Goal: Check status: Check status

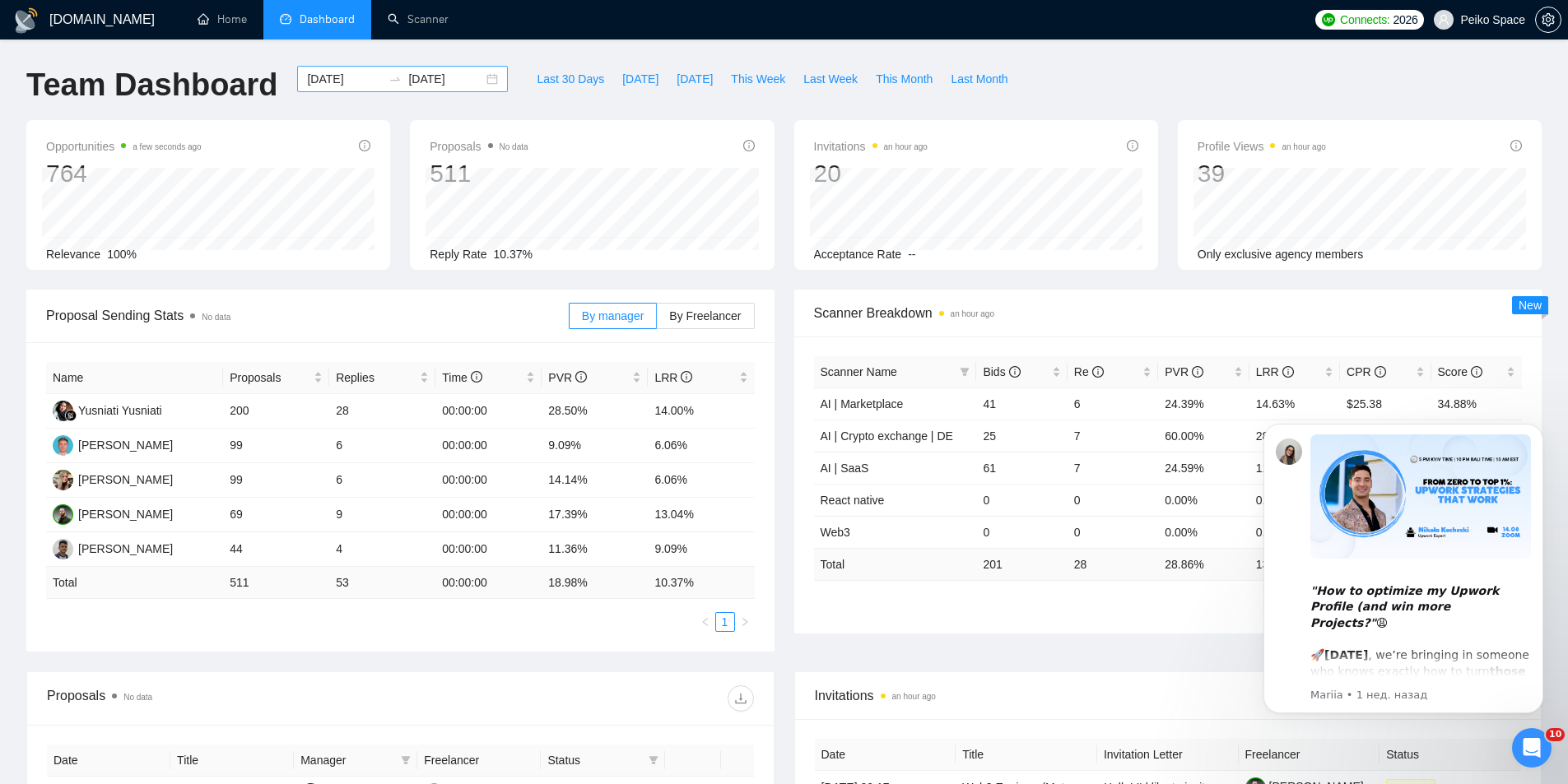
click at [481, 75] on div "[DATE] [DATE]" at bounding box center [403, 79] width 211 height 27
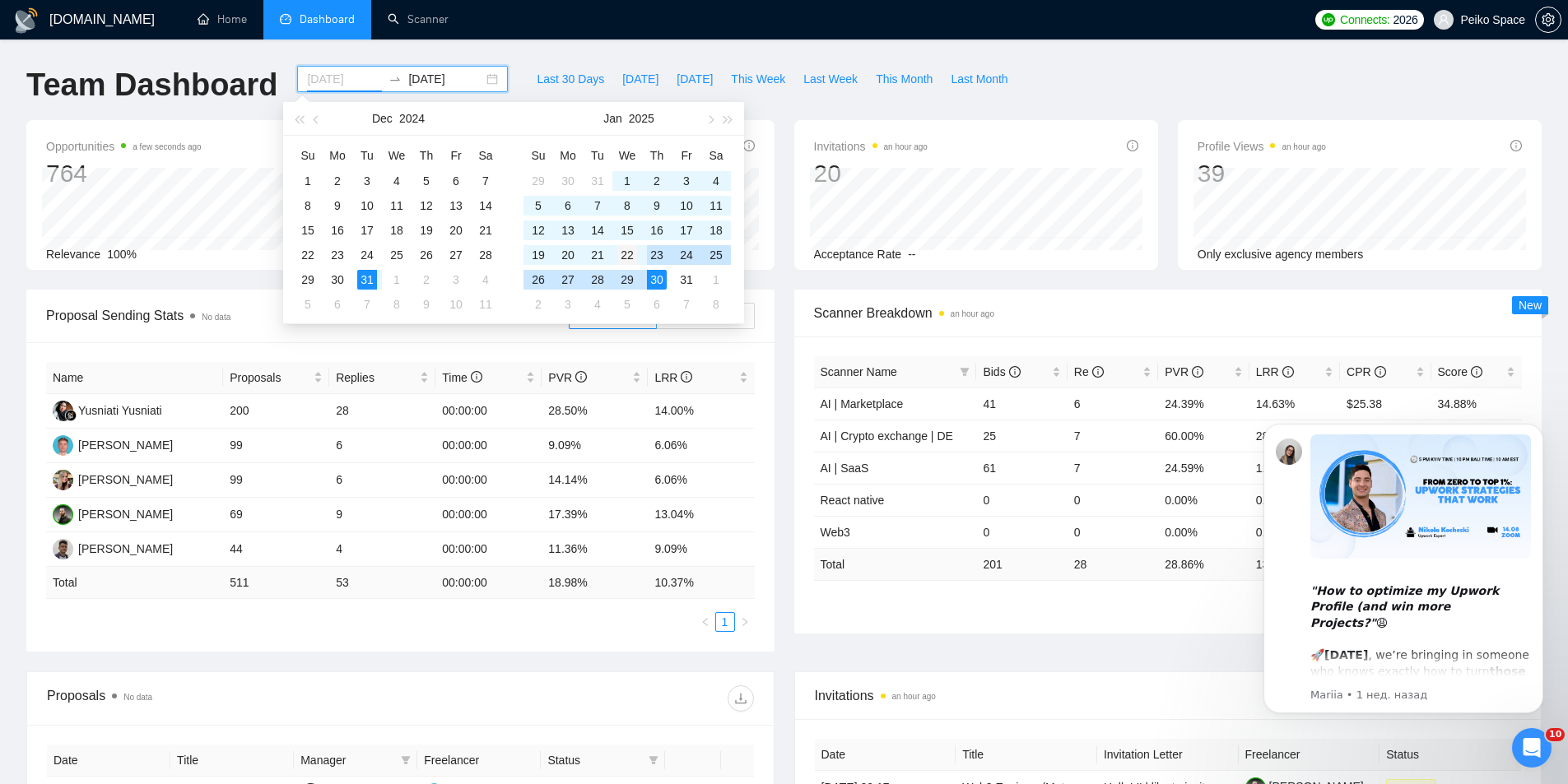
type input "[DATE]"
click at [631, 257] on div "22" at bounding box center [627, 255] width 20 height 20
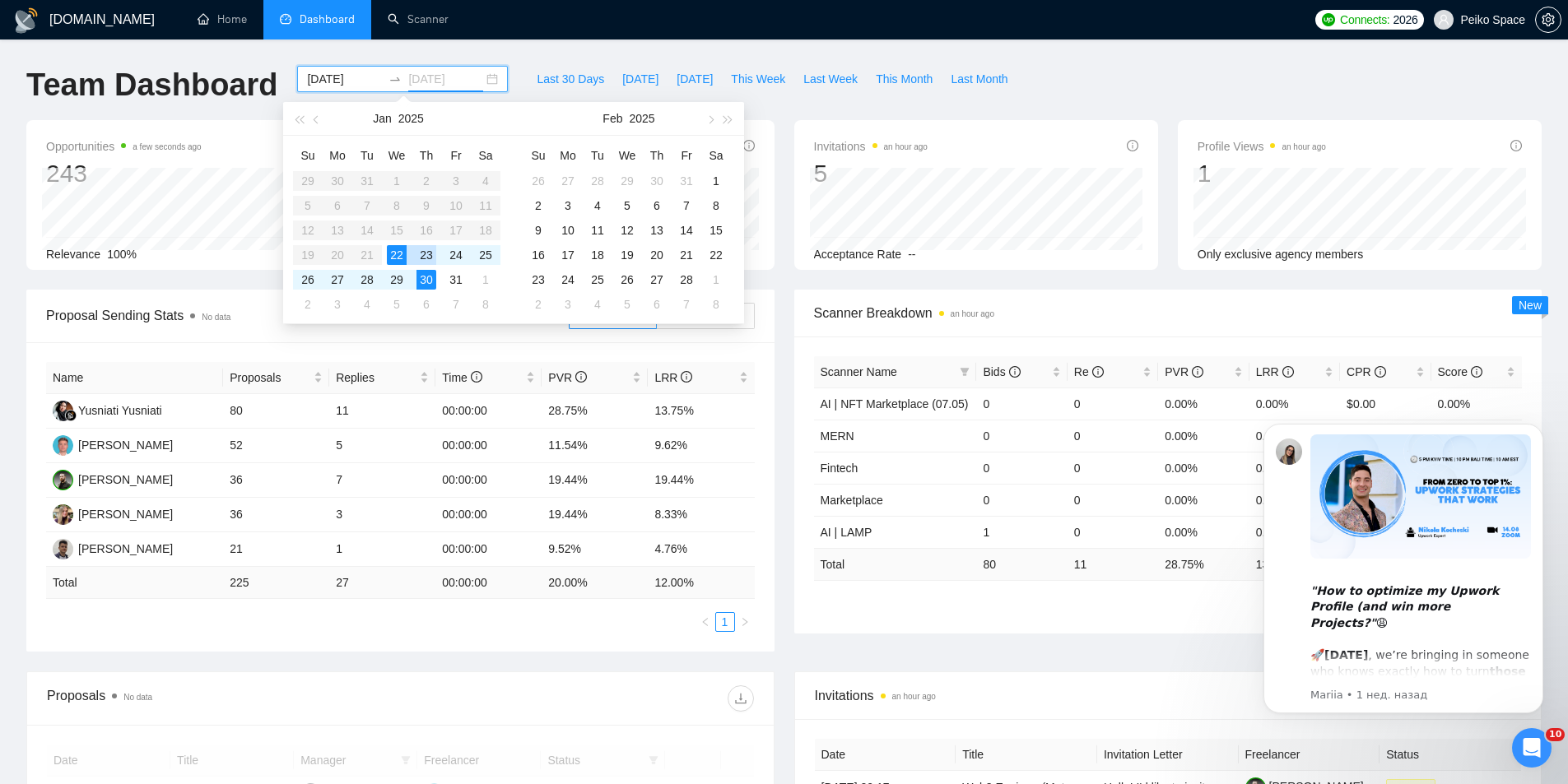
click at [426, 256] on div "23" at bounding box center [426, 255] width 20 height 20
type input "[DATE]"
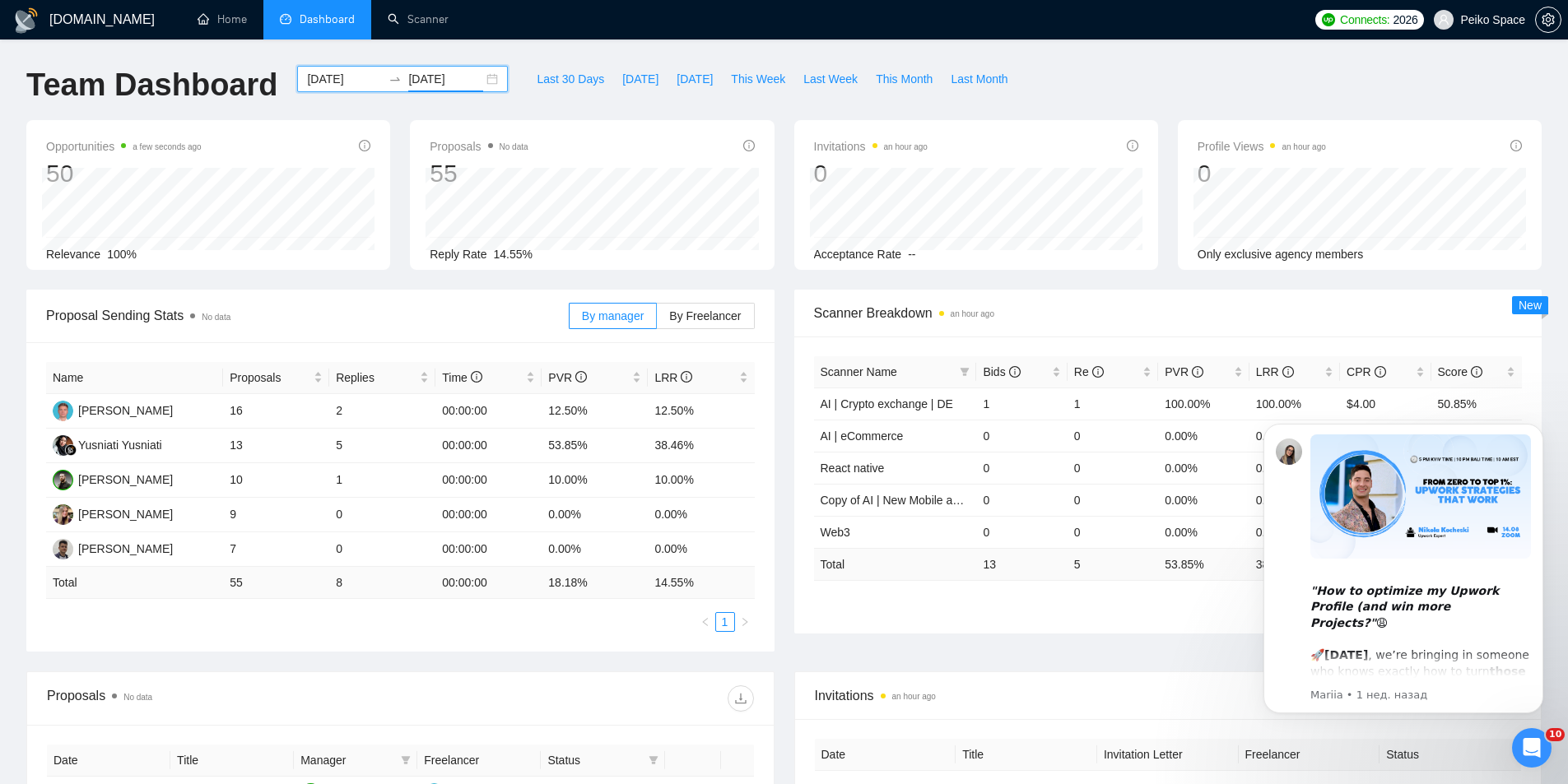
click at [483, 83] on div "[DATE] [DATE]" at bounding box center [403, 79] width 211 height 27
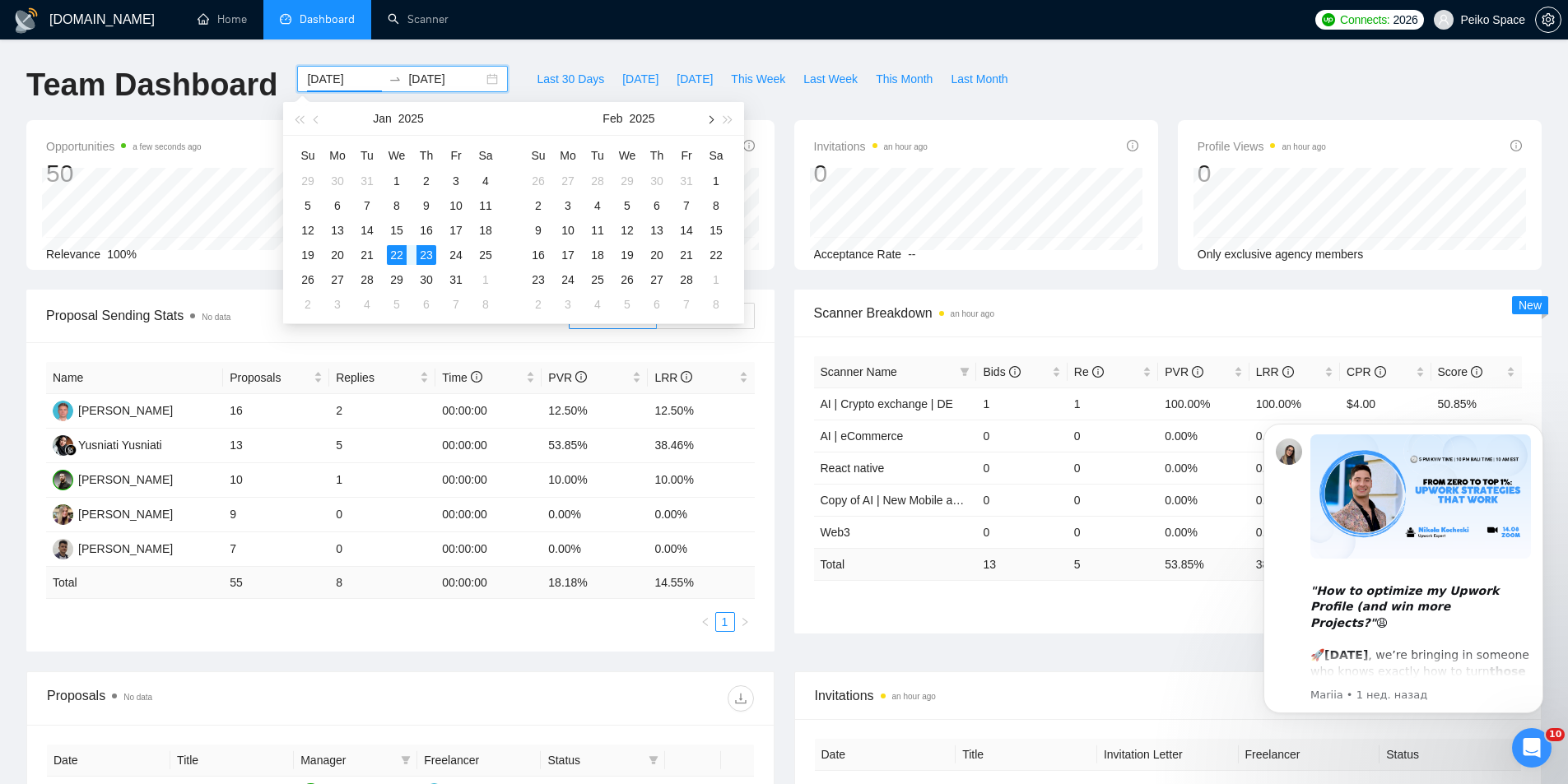
click at [715, 118] on button "button" at bounding box center [709, 118] width 18 height 33
click at [712, 119] on span "button" at bounding box center [709, 119] width 9 height 9
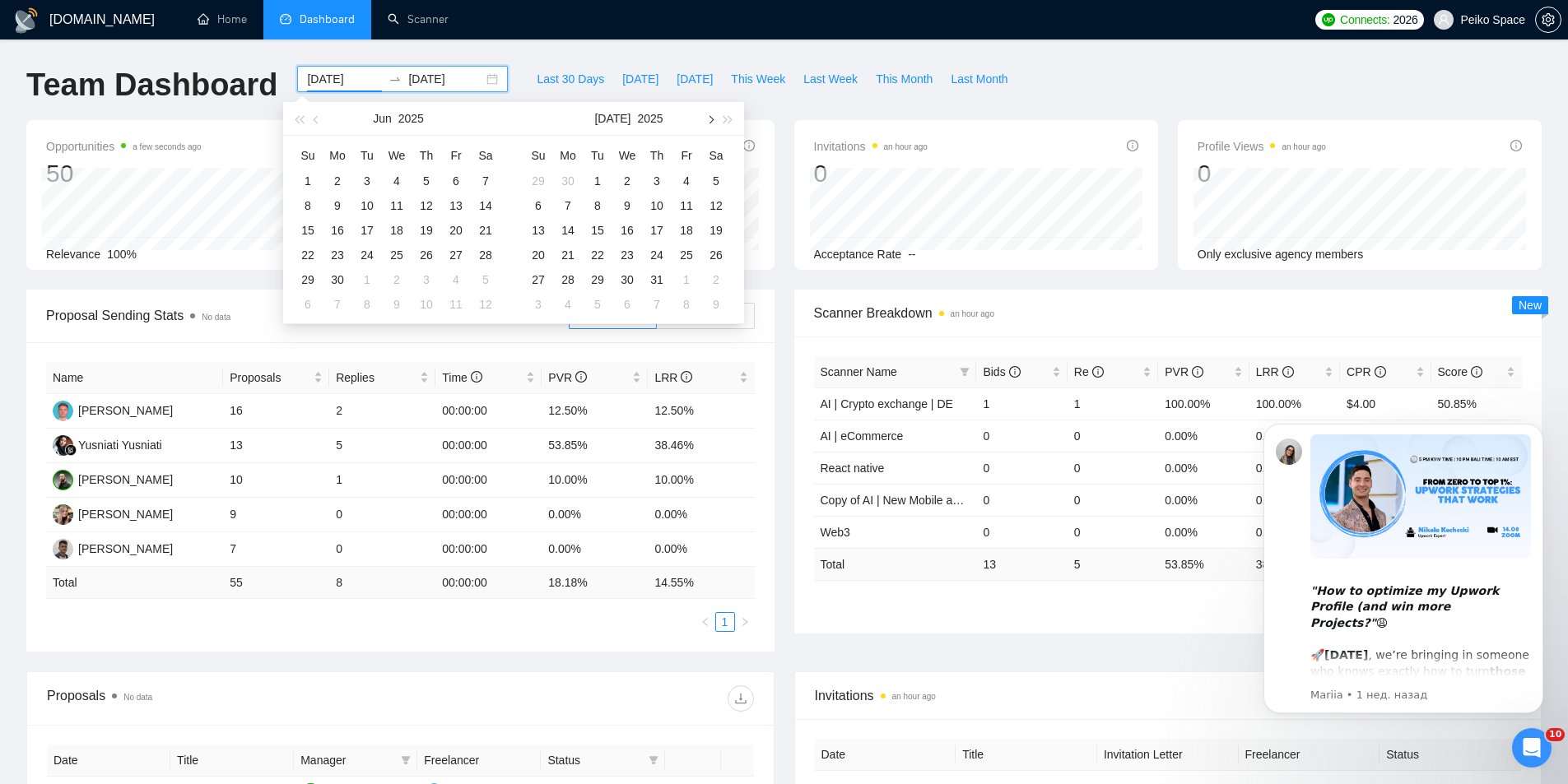
click at [712, 119] on span "button" at bounding box center [709, 119] width 9 height 9
type input "[DATE]"
click at [660, 228] on div "14" at bounding box center [657, 230] width 20 height 20
click at [710, 120] on span "button" at bounding box center [709, 119] width 9 height 9
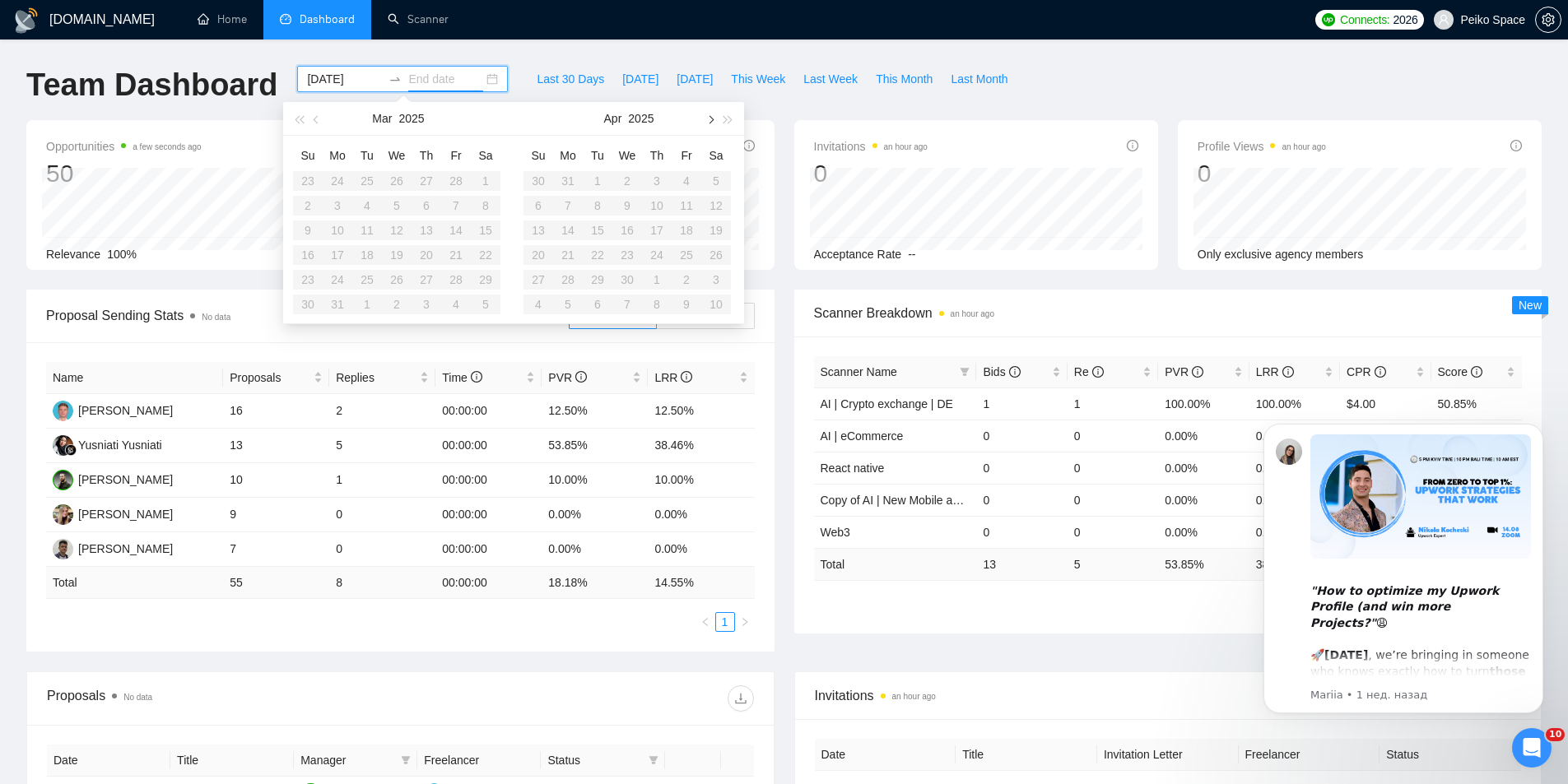
click at [710, 120] on span "button" at bounding box center [709, 119] width 9 height 9
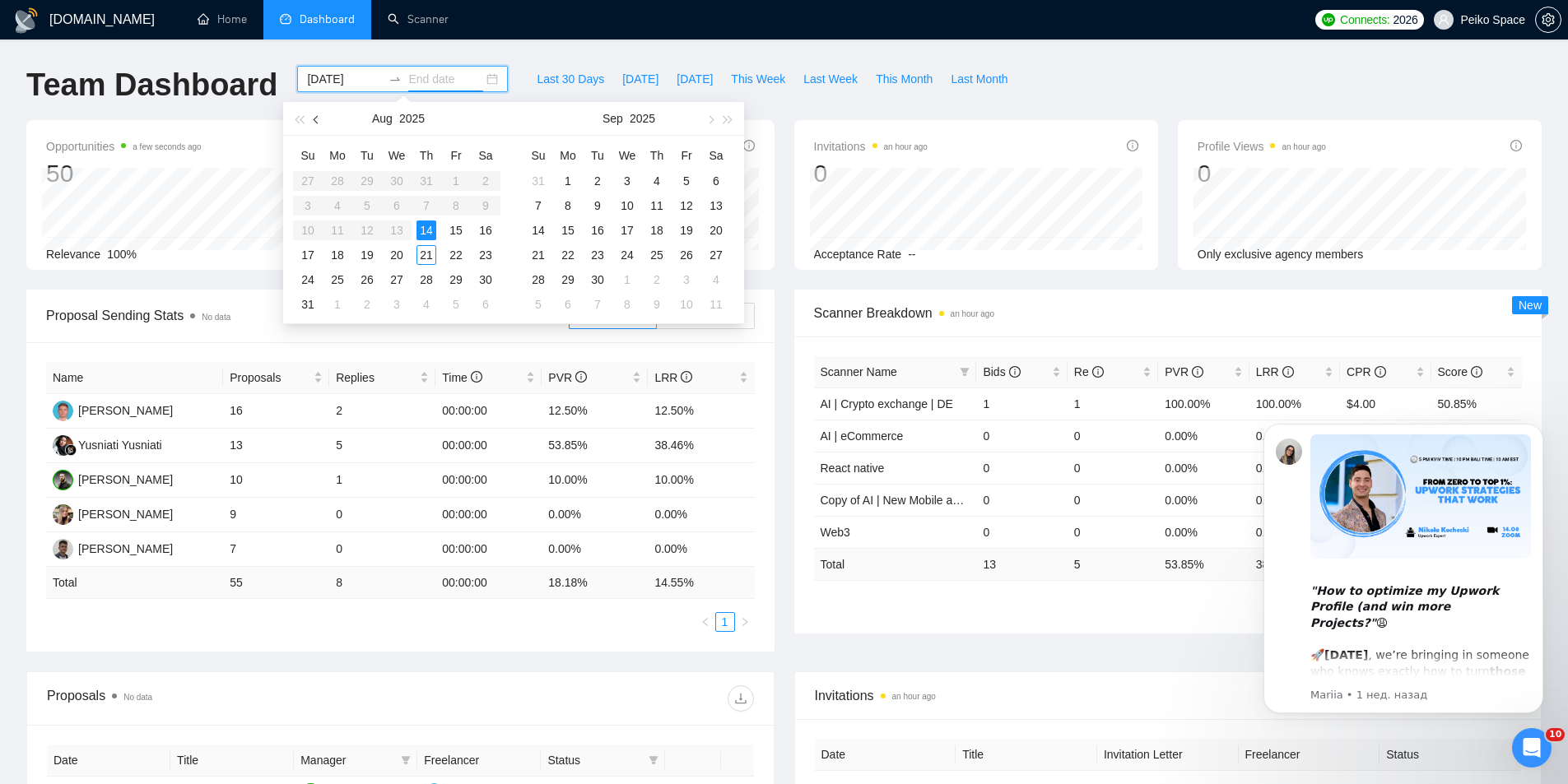
click at [314, 120] on span "button" at bounding box center [317, 119] width 9 height 9
type input "[DATE]"
click at [653, 258] on div "21" at bounding box center [657, 255] width 20 height 20
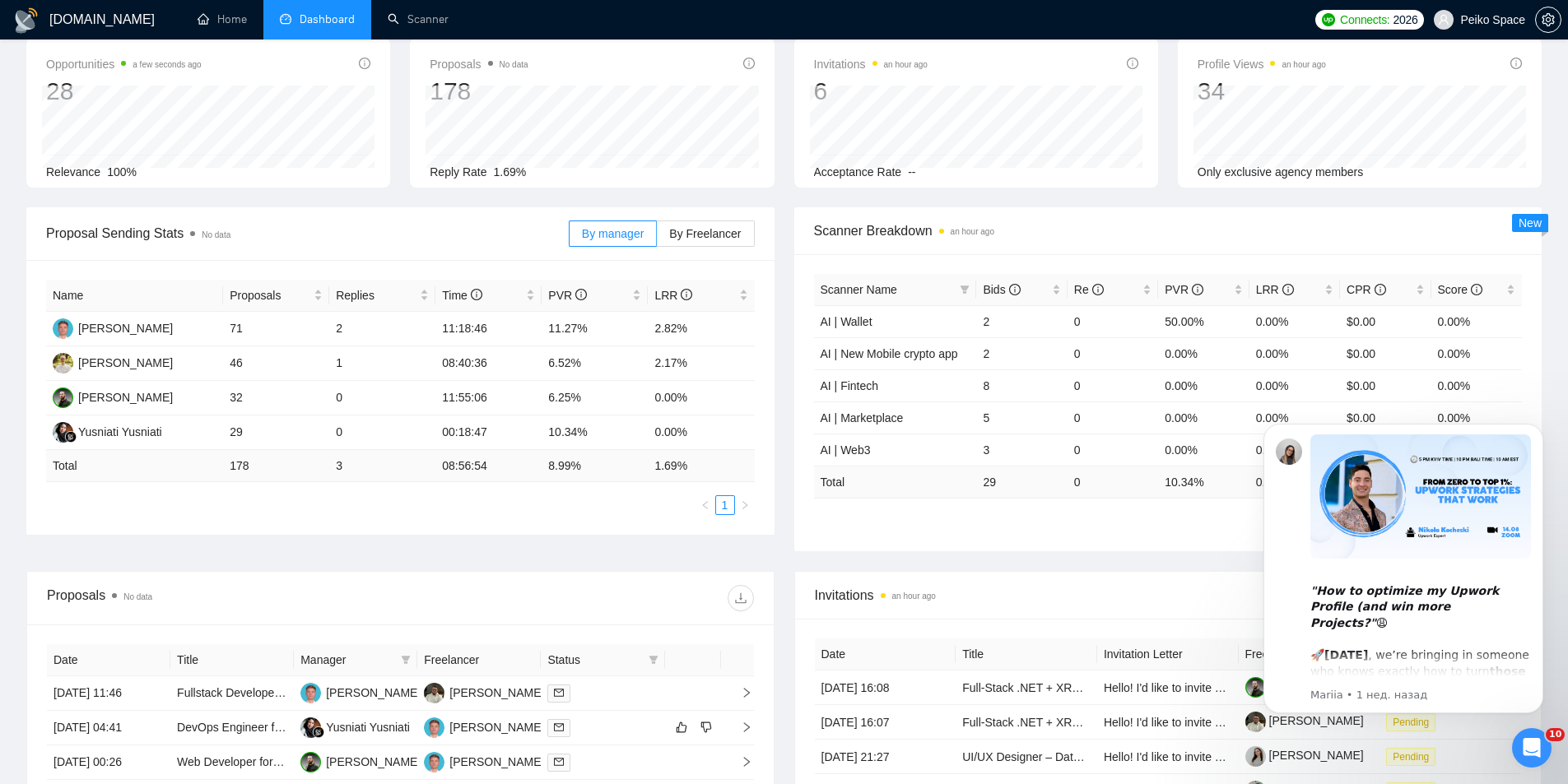
scroll to position [247, 0]
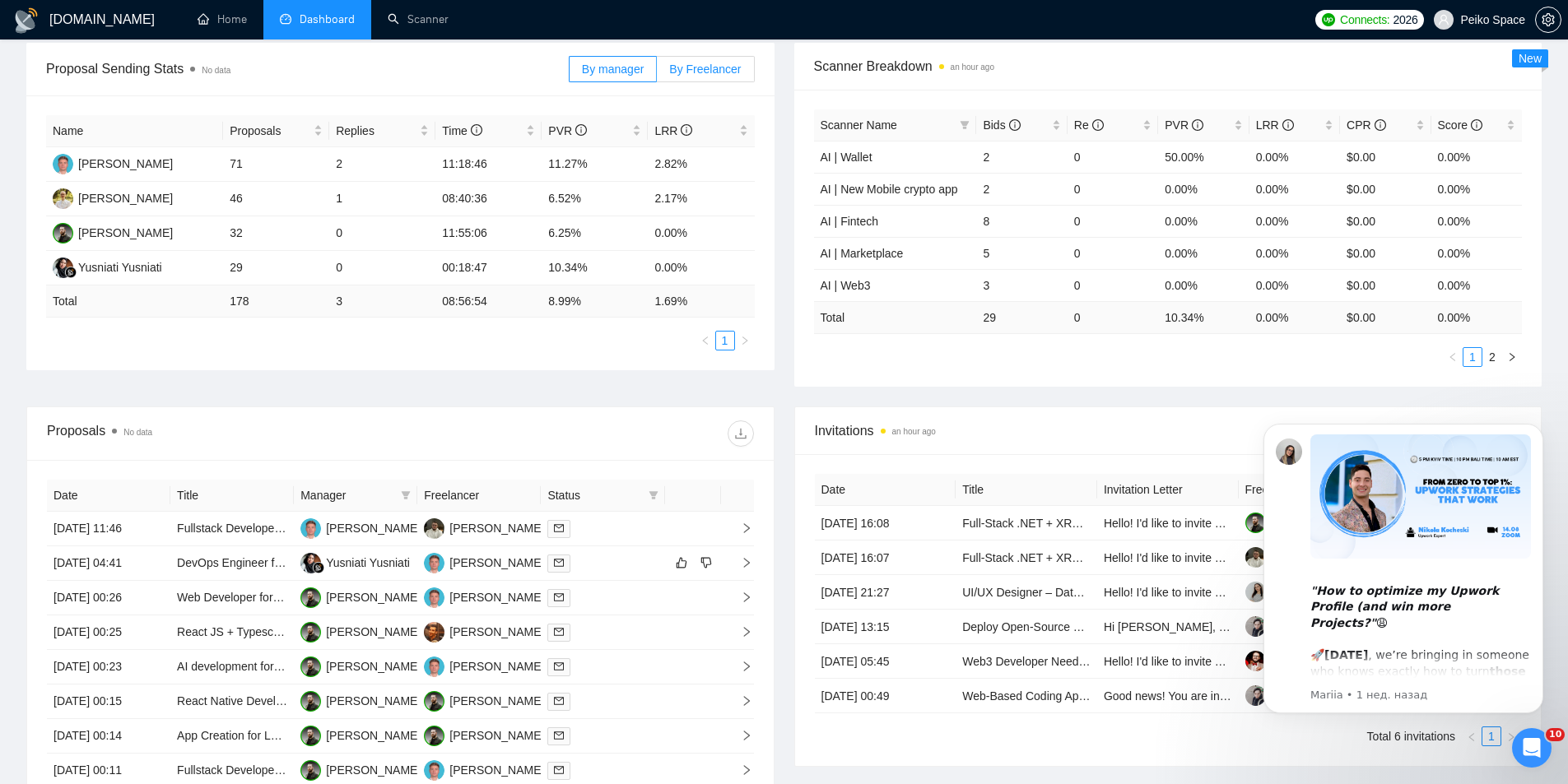
click at [707, 65] on span "By Freelancer" at bounding box center [704, 69] width 71 height 13
click at [657, 73] on input "By Freelancer" at bounding box center [657, 73] width 0 height 0
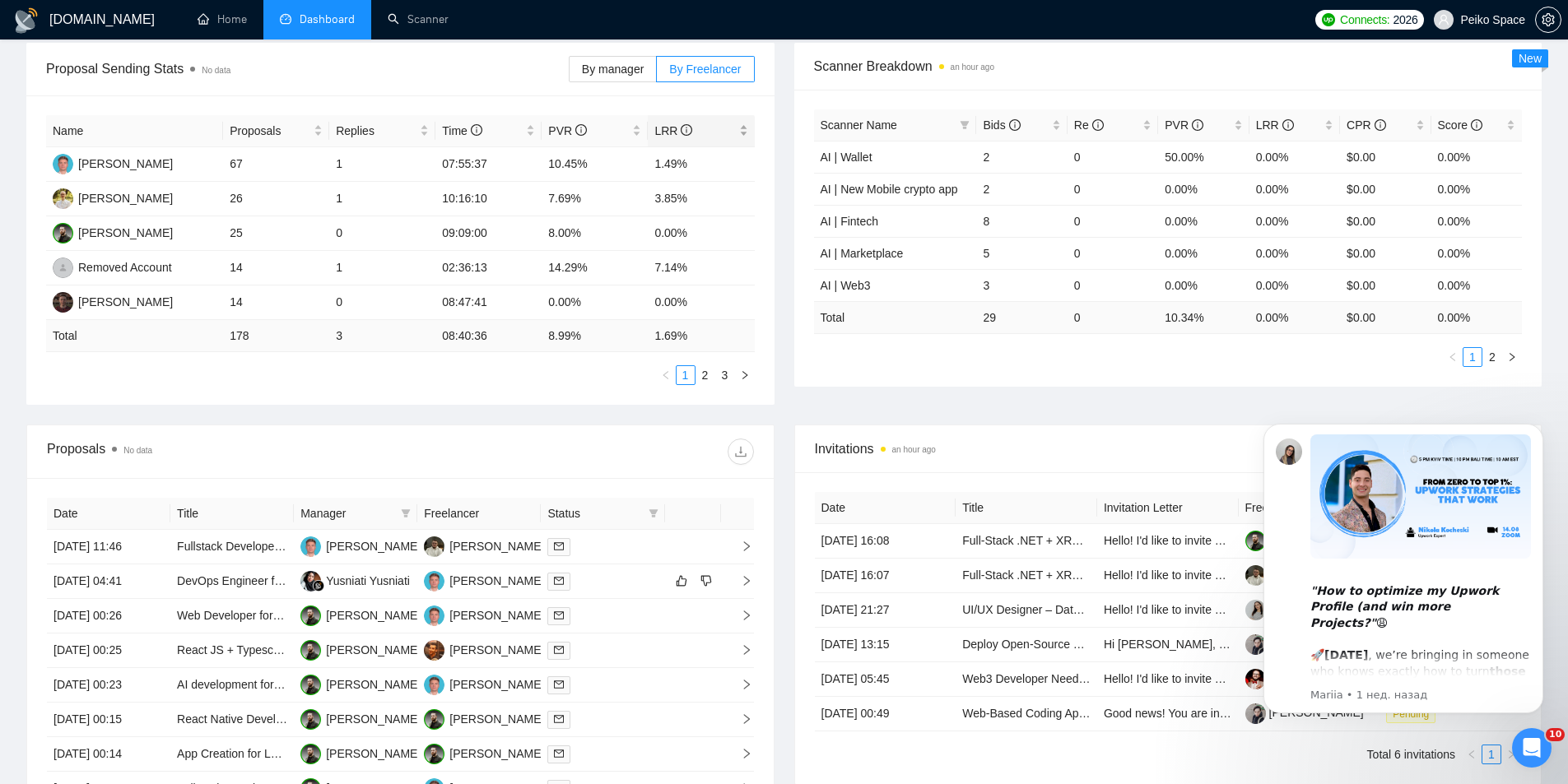
click at [711, 133] on span "LRR" at bounding box center [695, 130] width 81 height 18
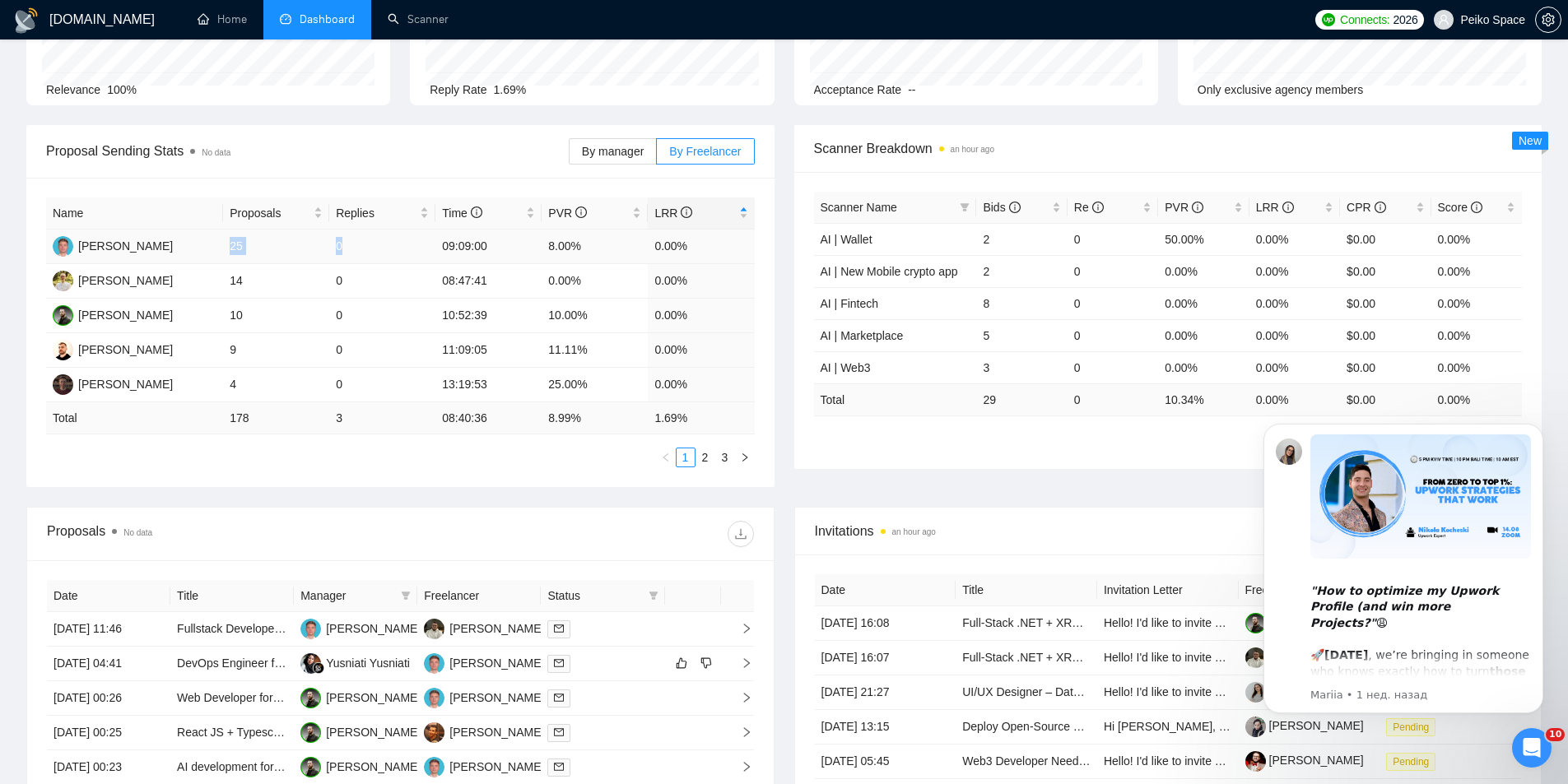
drag, startPoint x: 231, startPoint y: 245, endPoint x: 414, endPoint y: 256, distance: 183.3
click at [414, 256] on tr "[PERSON_NAME] 25 0 09:09:00 8.00% 0.00%" at bounding box center [401, 247] width 709 height 34
drag, startPoint x: 210, startPoint y: 289, endPoint x: 566, endPoint y: 287, distance: 356.0
click at [593, 285] on tr "[PERSON_NAME] 14 0 08:47:41 0.00% 0.00%" at bounding box center [401, 281] width 709 height 34
drag, startPoint x: 230, startPoint y: 320, endPoint x: 598, endPoint y: 321, distance: 368.0
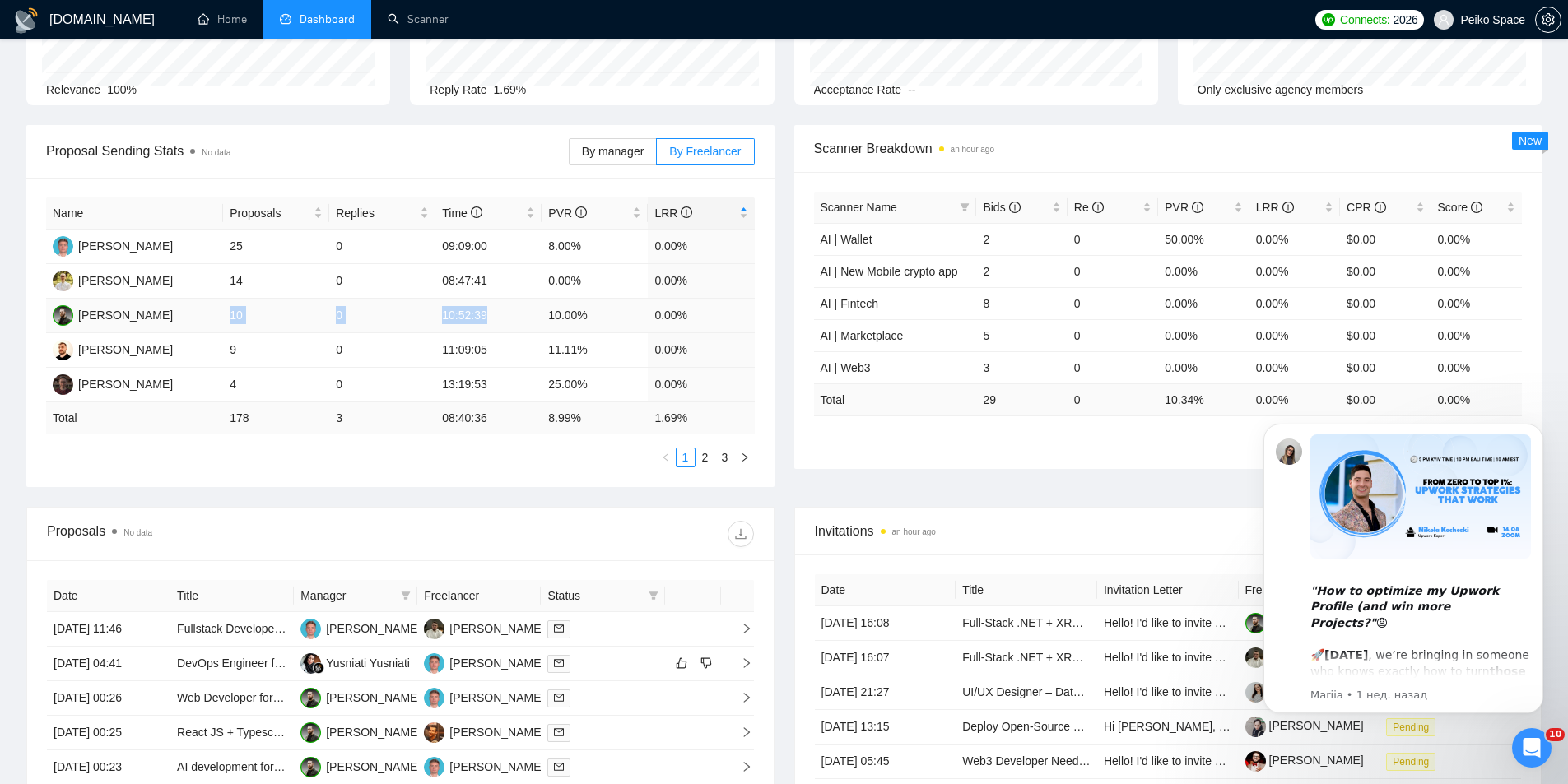
click at [598, 321] on tr "[PERSON_NAME] 10 0 10:52:39 10.00% 0.00%" at bounding box center [401, 316] width 709 height 34
drag, startPoint x: 224, startPoint y: 356, endPoint x: 421, endPoint y: 355, distance: 197.0
click at [458, 353] on tr "[PERSON_NAME] 9 0 11:09:05 11.11% 0.00%" at bounding box center [401, 351] width 709 height 34
drag, startPoint x: 243, startPoint y: 388, endPoint x: 489, endPoint y: 389, distance: 246.0
click at [486, 389] on tr "[PERSON_NAME] 4 0 13:19:53 25.00% 0.00%" at bounding box center [401, 385] width 709 height 34
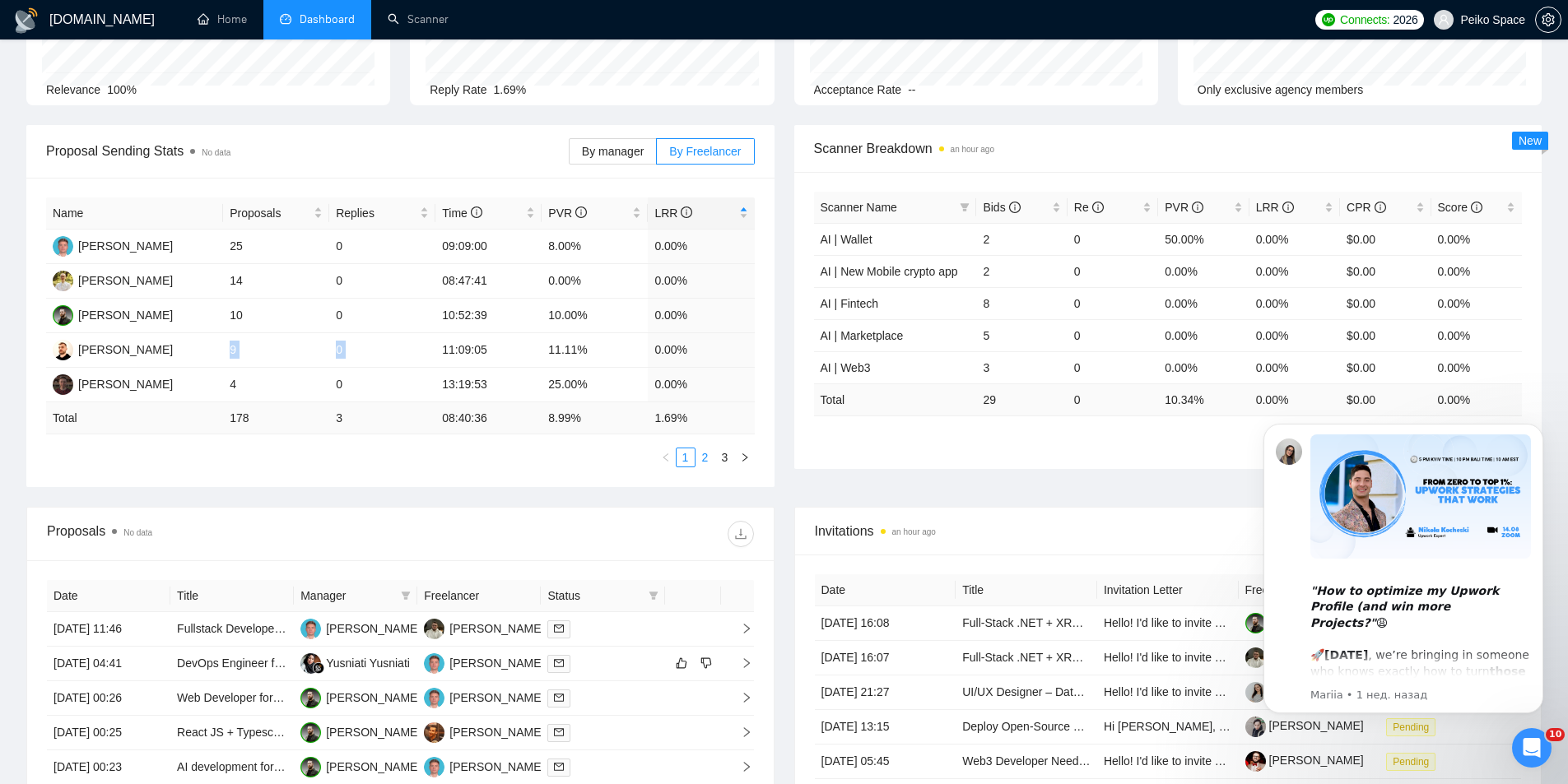
click at [712, 453] on link "2" at bounding box center [705, 457] width 18 height 18
drag, startPoint x: 258, startPoint y: 250, endPoint x: 434, endPoint y: 245, distance: 176.1
click at [434, 245] on tr "[PERSON_NAME] [PERSON_NAME] 3 0 12:46:17 0.00% 0.00%" at bounding box center [401, 247] width 709 height 34
drag, startPoint x: 227, startPoint y: 280, endPoint x: 403, endPoint y: 276, distance: 176.0
click at [403, 276] on tr "[PERSON_NAME] 3 0 11:02:30 0.00% 0.00%" at bounding box center [401, 281] width 709 height 34
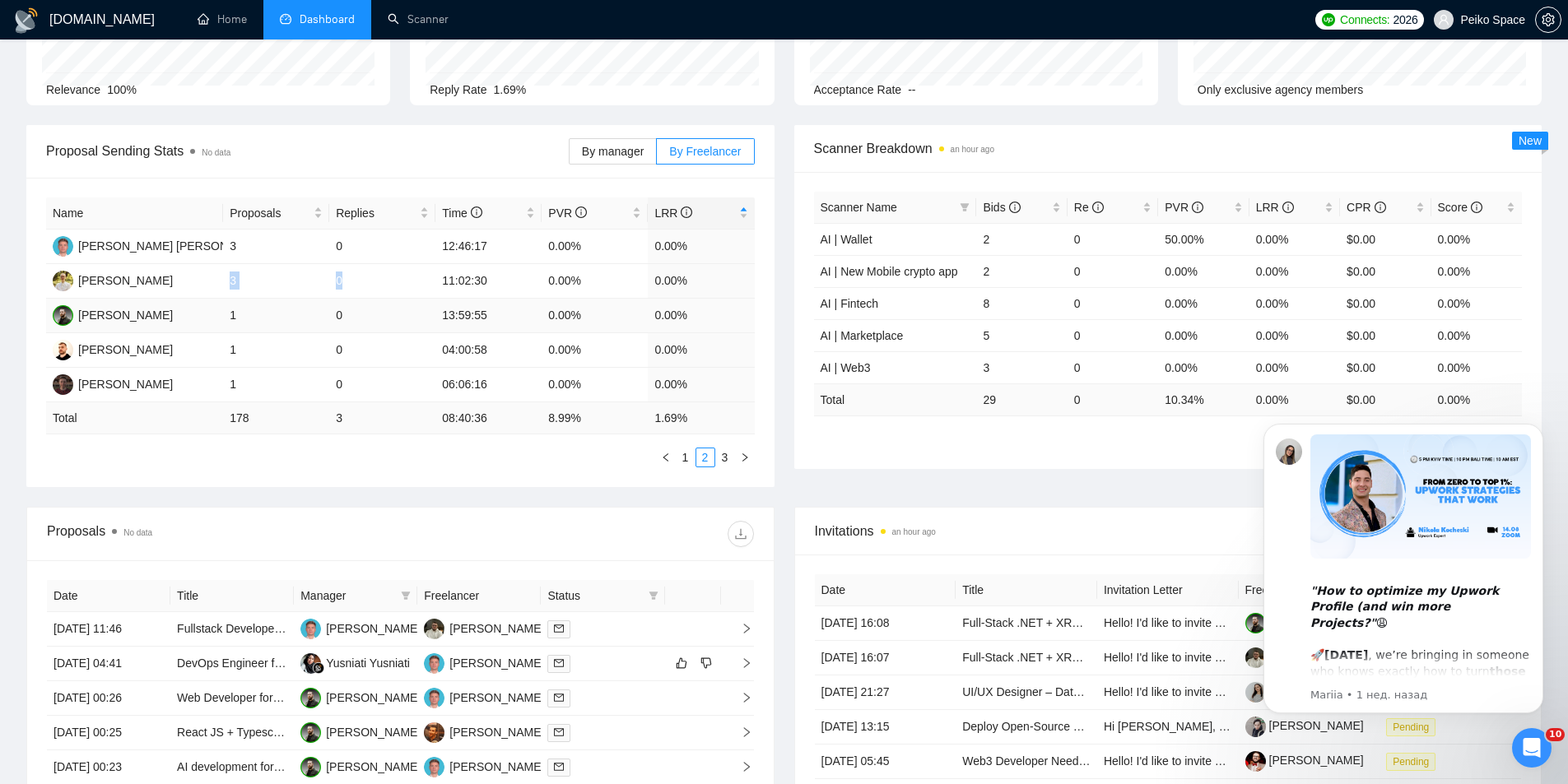
drag, startPoint x: 219, startPoint y: 316, endPoint x: 379, endPoint y: 314, distance: 160.0
click at [379, 314] on tr "[PERSON_NAME] 1 0 13:59:55 0.00% 0.00%" at bounding box center [401, 316] width 709 height 34
drag, startPoint x: 219, startPoint y: 354, endPoint x: 395, endPoint y: 348, distance: 176.1
click at [395, 346] on tr "[PERSON_NAME] 1 0 04:00:58 0.00% 0.00%" at bounding box center [401, 351] width 709 height 34
drag, startPoint x: 217, startPoint y: 391, endPoint x: 368, endPoint y: 391, distance: 151.0
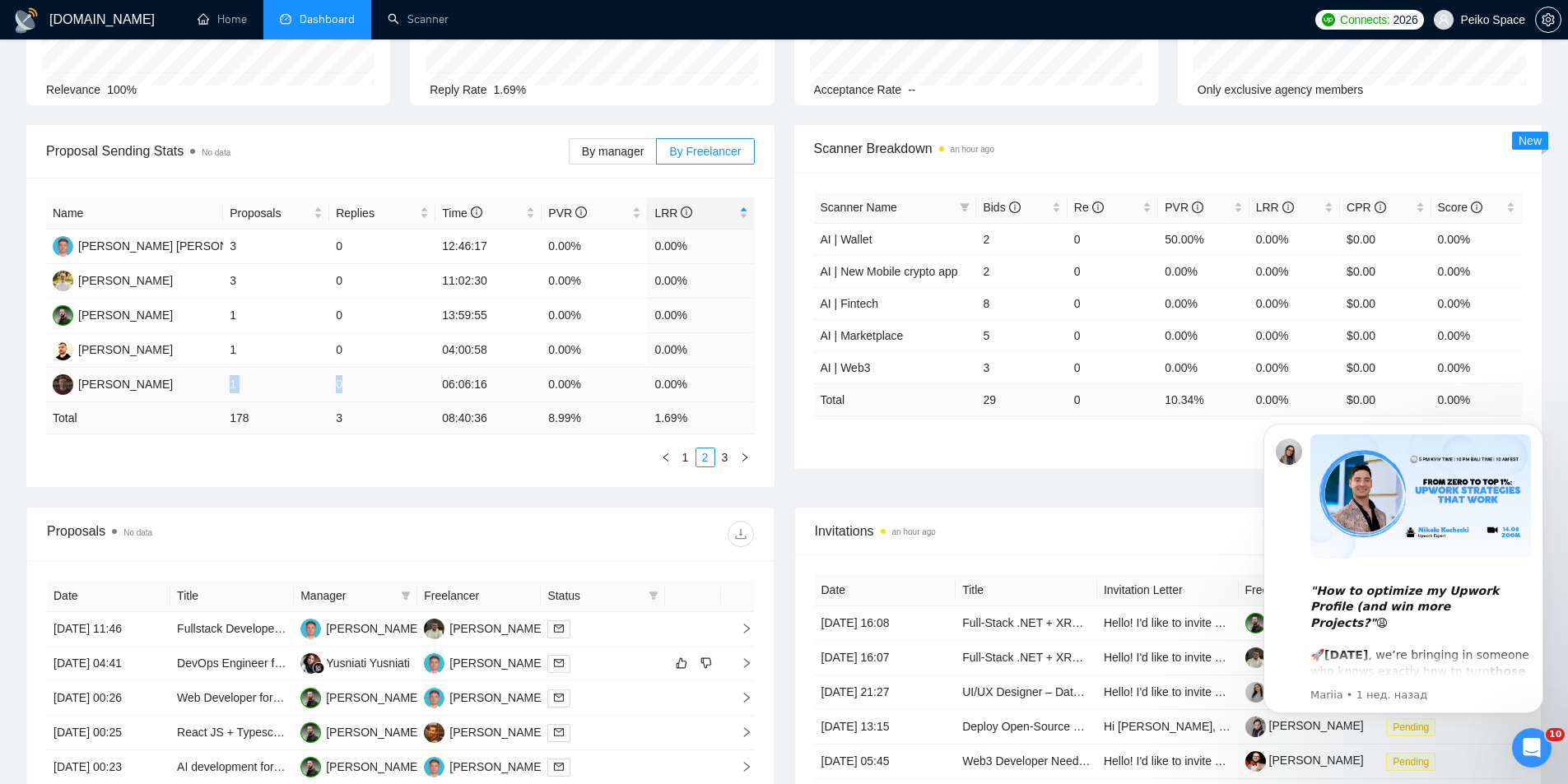
click at [348, 389] on tr "[PERSON_NAME] 1 0 06:06:16 0.00% 0.00%" at bounding box center [401, 385] width 709 height 34
click at [729, 464] on link "3" at bounding box center [725, 457] width 18 height 18
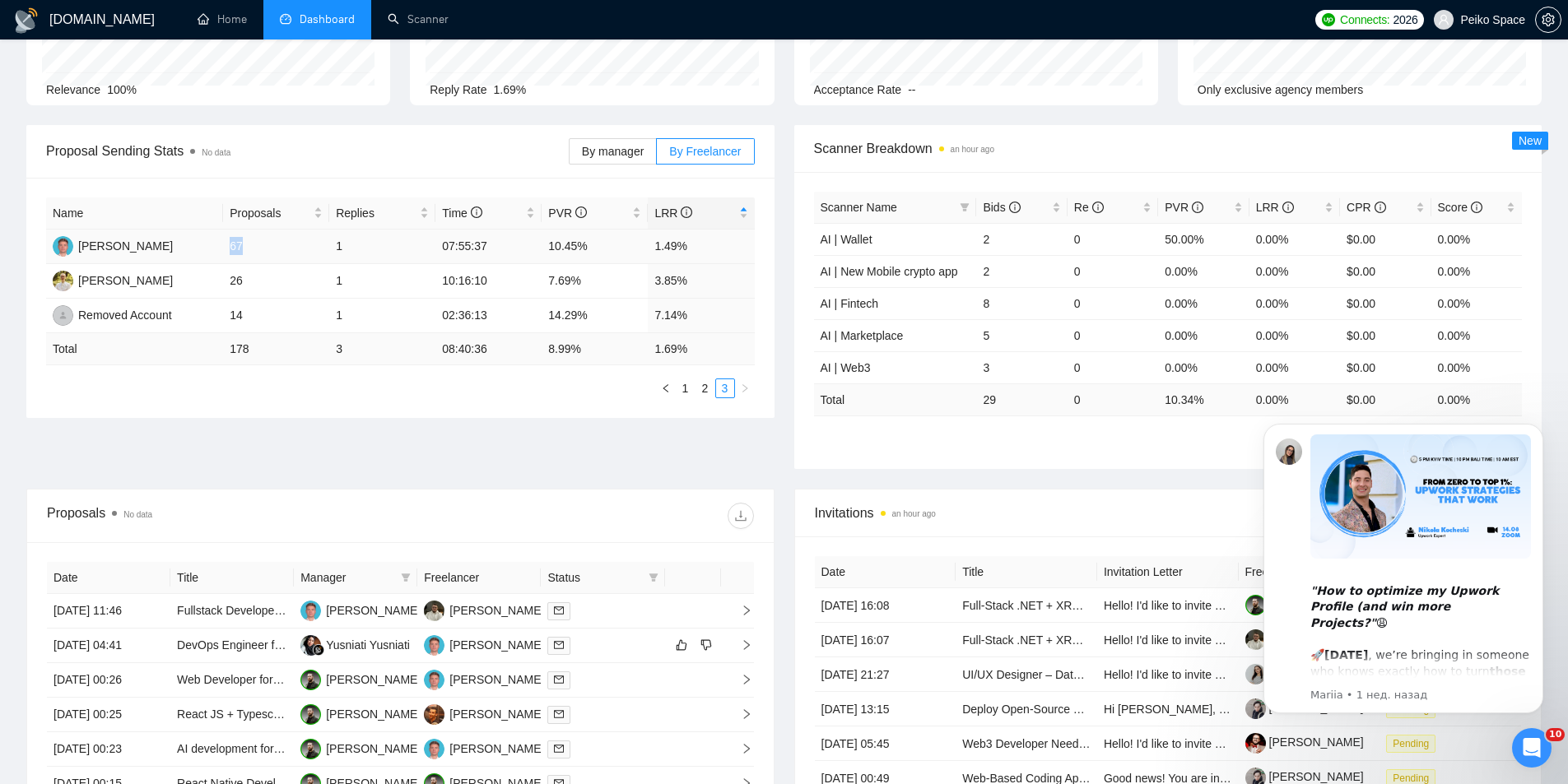
drag, startPoint x: 231, startPoint y: 249, endPoint x: 315, endPoint y: 253, distance: 84.1
click at [308, 254] on td "67" at bounding box center [277, 247] width 106 height 34
drag, startPoint x: 357, startPoint y: 247, endPoint x: 354, endPoint y: 256, distance: 9.5
click at [376, 248] on td "1" at bounding box center [382, 247] width 106 height 34
drag, startPoint x: 210, startPoint y: 280, endPoint x: 360, endPoint y: 283, distance: 150.0
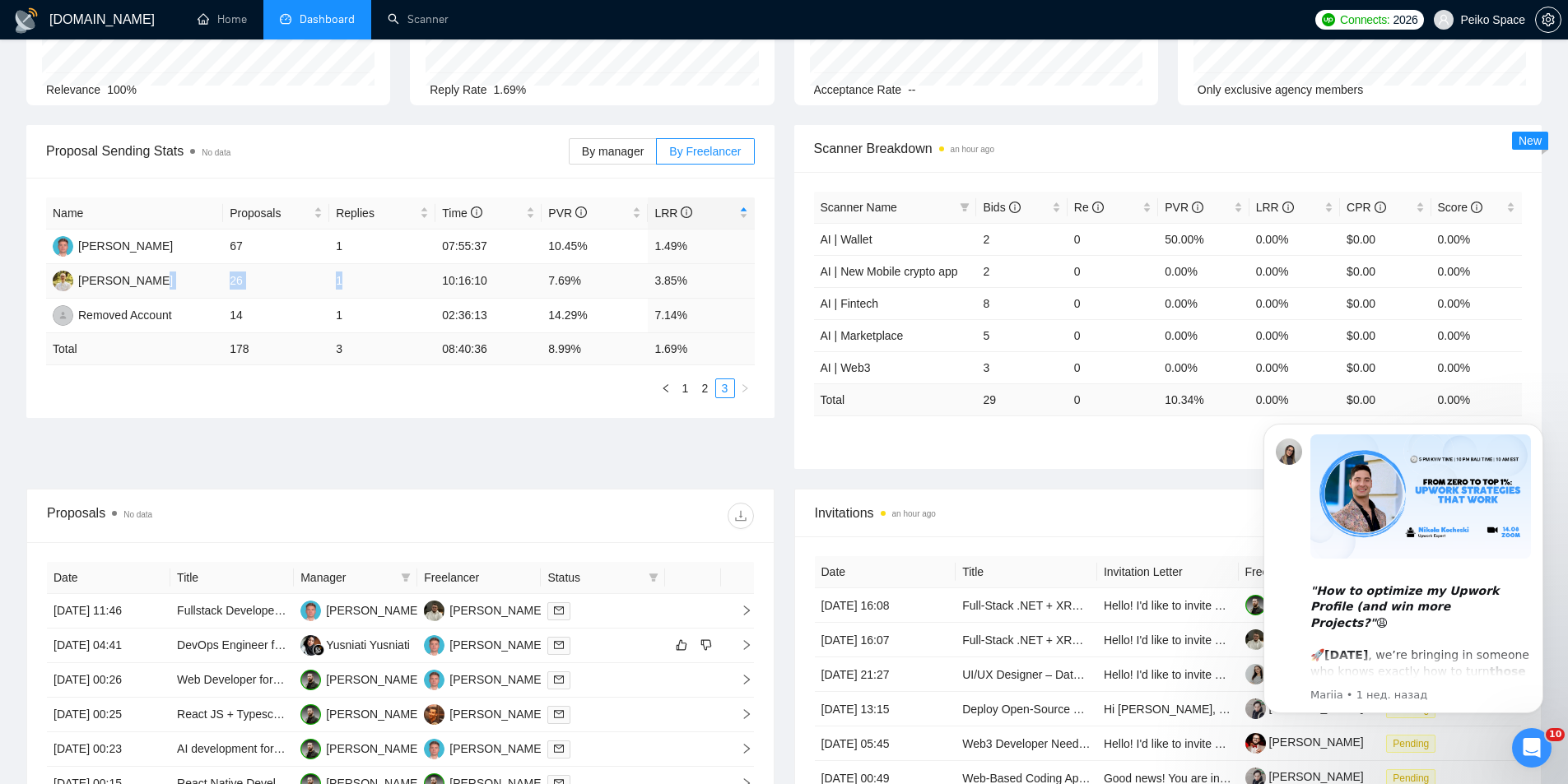
click at [360, 283] on tr "[PERSON_NAME] 26 1 10:16:10 7.69% 3.85%" at bounding box center [401, 281] width 709 height 34
drag, startPoint x: 220, startPoint y: 316, endPoint x: 685, endPoint y: 317, distance: 465.0
click at [685, 317] on tr "Removed Account 14 1 02:36:13 14.29% 7.14%" at bounding box center [401, 316] width 709 height 34
